Goal: Information Seeking & Learning: Find specific fact

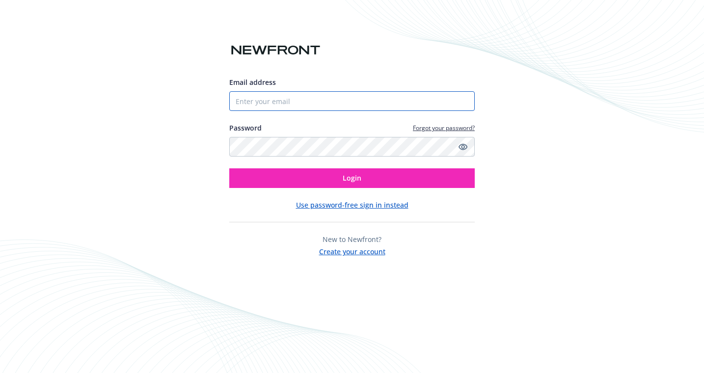
type input "[PERSON_NAME][EMAIL_ADDRESS][PERSON_NAME][DOMAIN_NAME]"
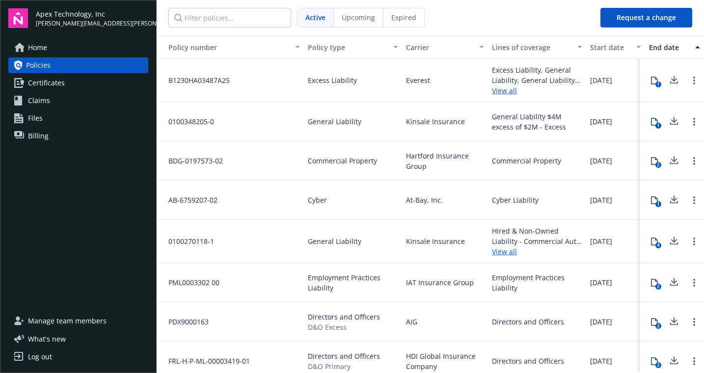
scroll to position [88, 0]
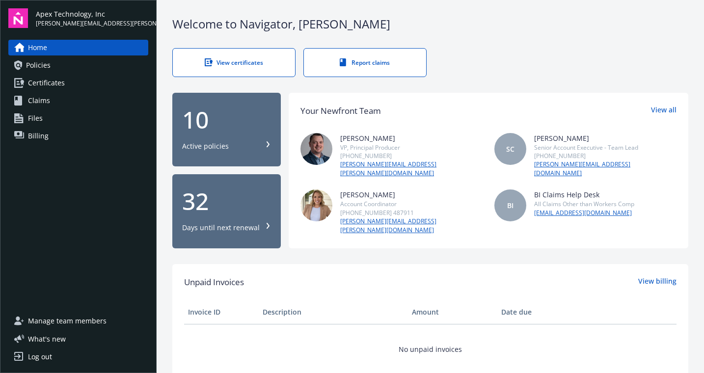
click at [43, 64] on span "Policies" at bounding box center [38, 65] width 25 height 16
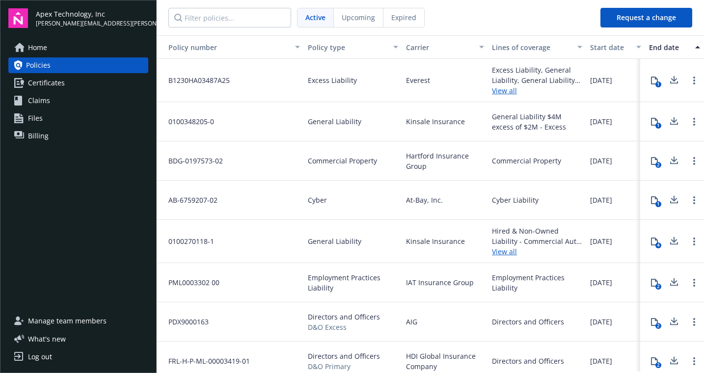
click at [39, 50] on span "Home" at bounding box center [37, 48] width 19 height 16
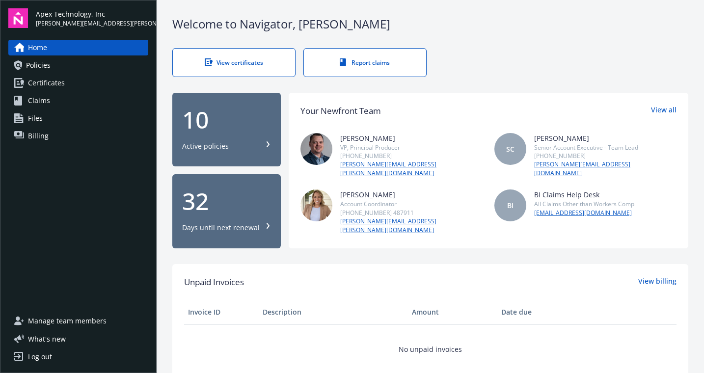
click at [221, 120] on div "10" at bounding box center [226, 120] width 89 height 24
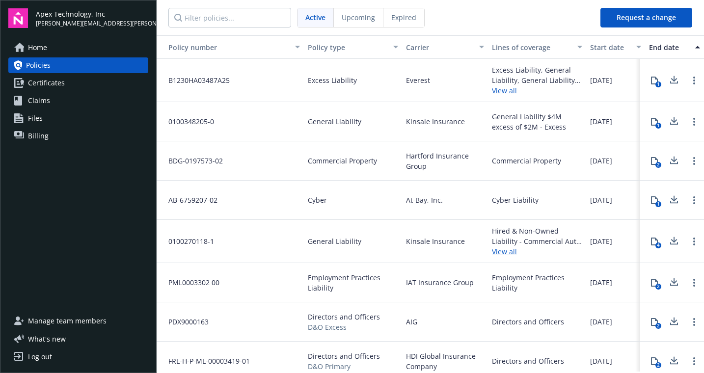
click at [32, 83] on span "Certificates" at bounding box center [46, 83] width 37 height 16
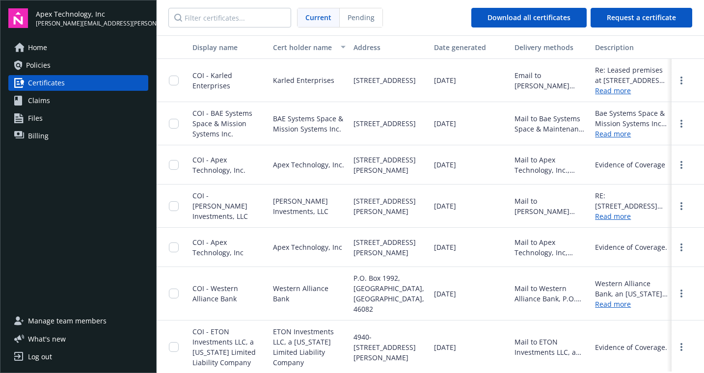
click at [36, 64] on span "Policies" at bounding box center [38, 65] width 25 height 16
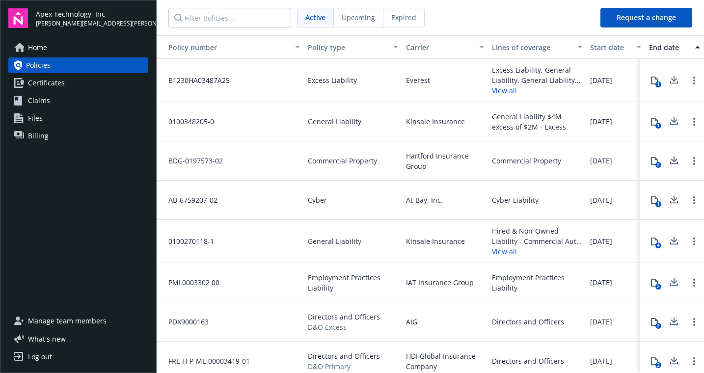
drag, startPoint x: 628, startPoint y: 355, endPoint x: 165, endPoint y: 42, distance: 558.0
click at [165, 42] on div "Policy number Policy type Carrier Lines of coverage Start date End date Total c…" at bounding box center [431, 203] width 548 height 336
copy div "0100348205-0 General Liability Kinsale Insurance General Liability $4M excess o…"
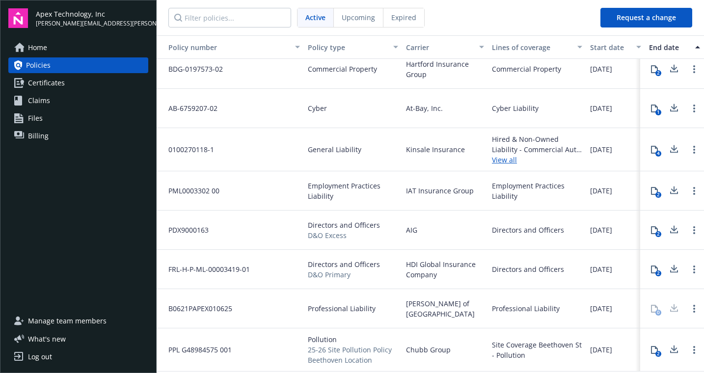
click at [559, 320] on div "Professional Liability" at bounding box center [537, 308] width 98 height 39
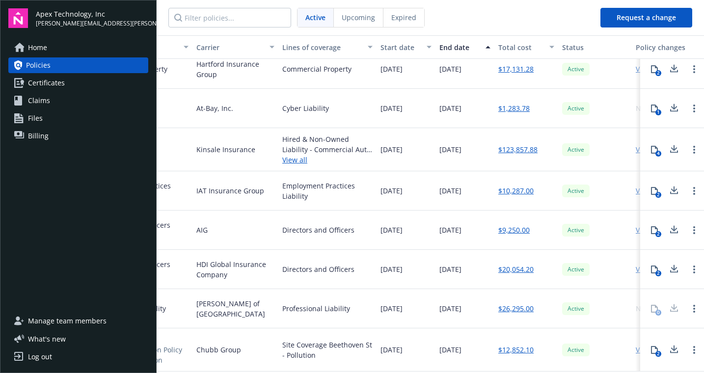
scroll to position [88, 210]
drag, startPoint x: 540, startPoint y: 350, endPoint x: 441, endPoint y: 350, distance: 98.7
click at [441, 350] on div "PPL G48984575 001 Pollution 25-26 Site Pollution Policy Beethoven Location Chub…" at bounding box center [351, 350] width 810 height 43
copy div "06/02/2026 $12,852.10"
